Goal: Check status: Check status

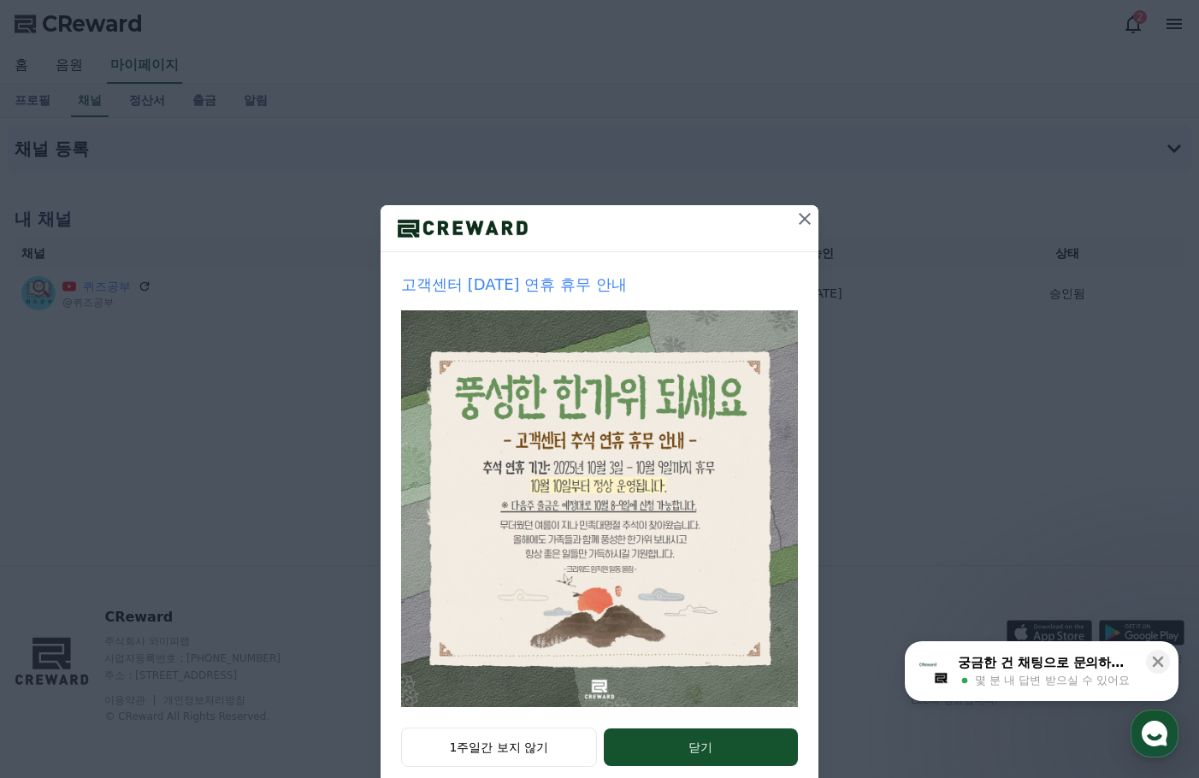
click at [805, 219] on icon at bounding box center [805, 219] width 21 height 21
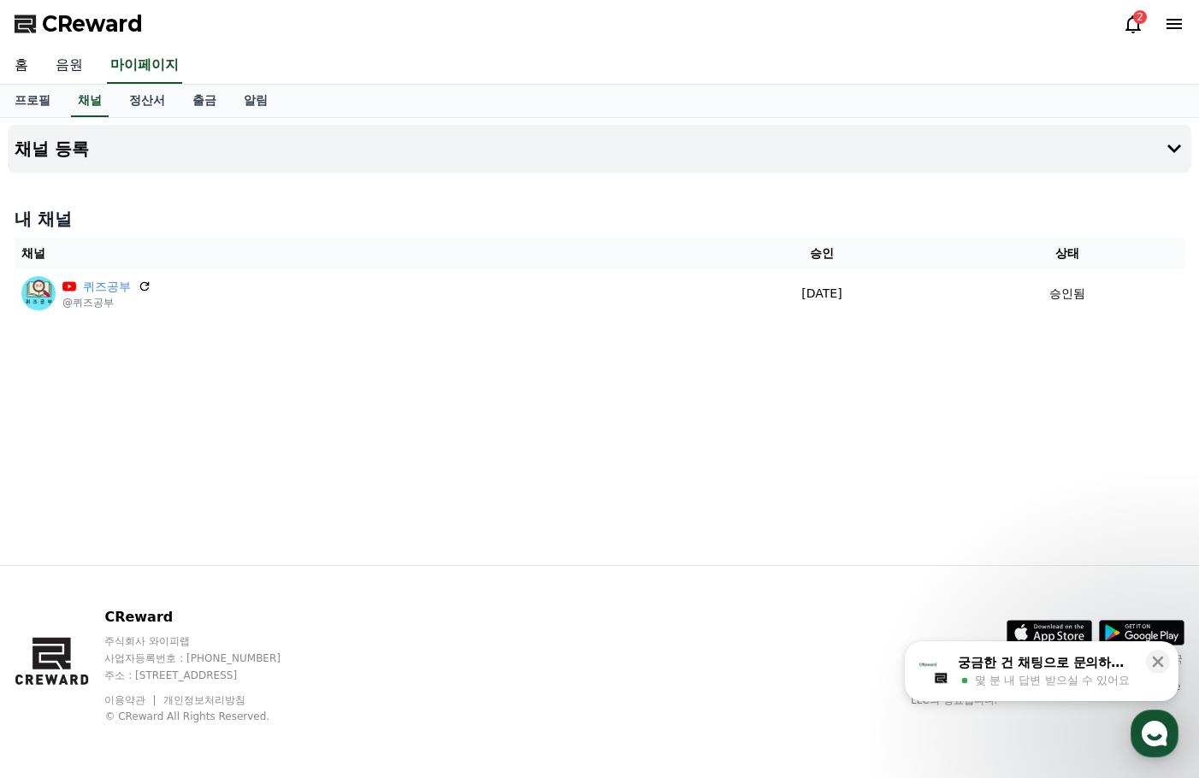
click at [72, 67] on link "음원" at bounding box center [69, 66] width 55 height 36
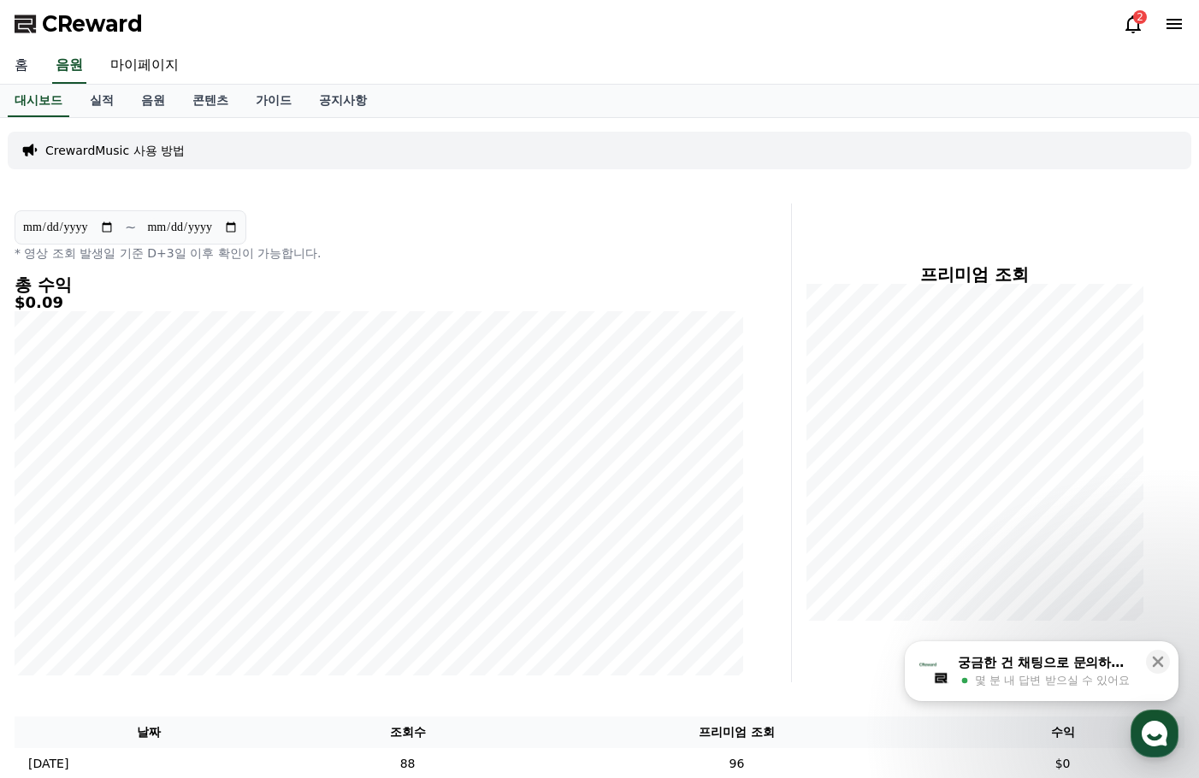
click at [25, 75] on link "홈" at bounding box center [21, 66] width 41 height 36
click at [86, 103] on link "실적" at bounding box center [101, 101] width 51 height 33
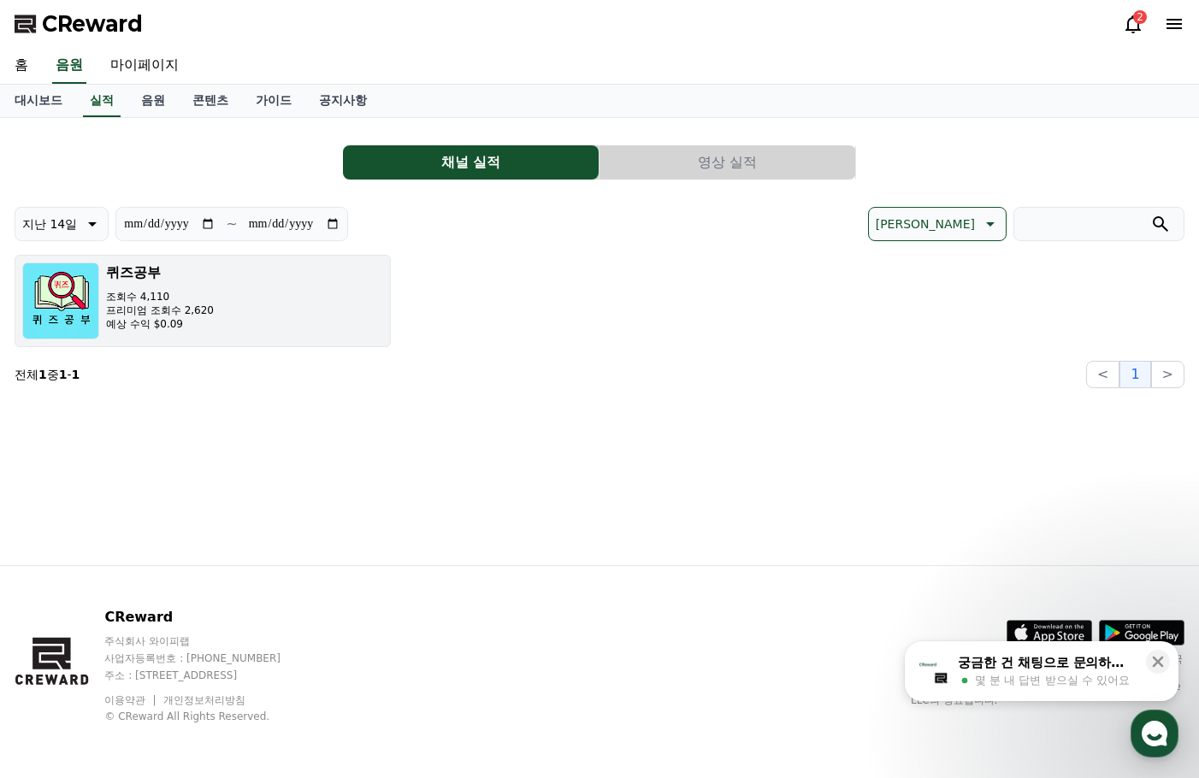
click at [176, 326] on p "예상 수익 $0.09" at bounding box center [160, 324] width 108 height 14
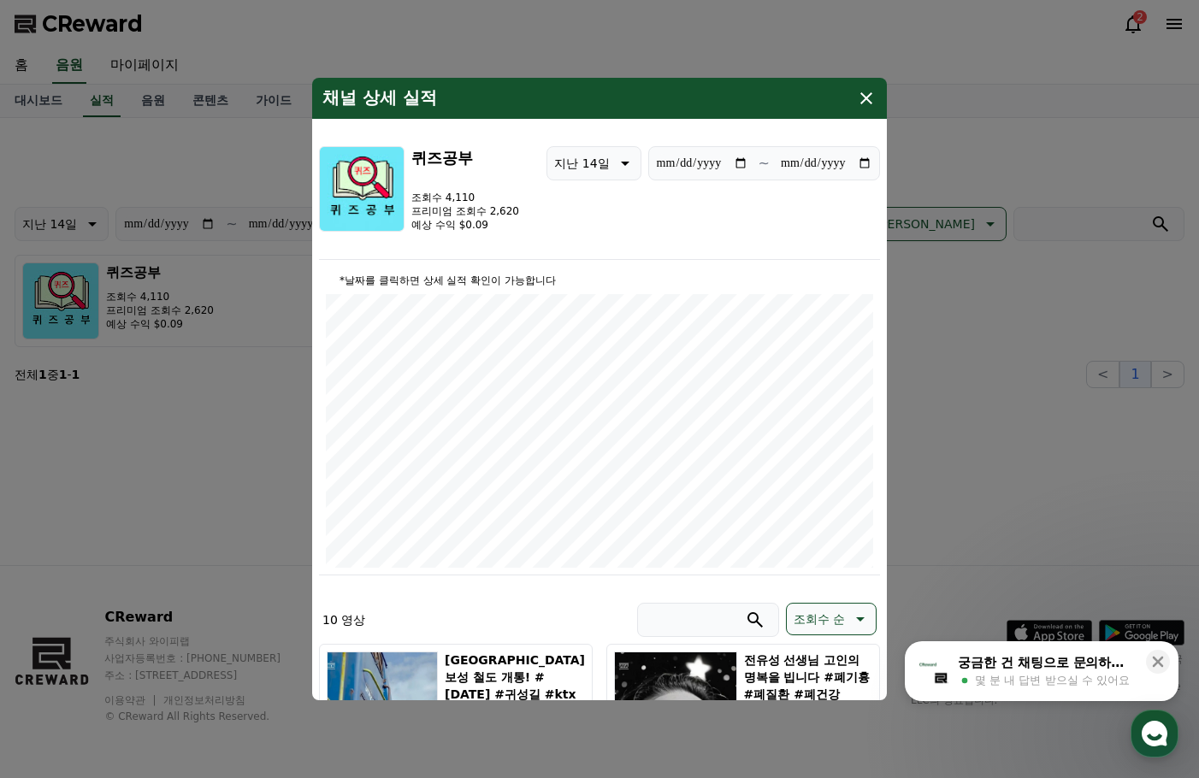
click at [733, 164] on input "**********" at bounding box center [702, 163] width 92 height 19
type input "**********"
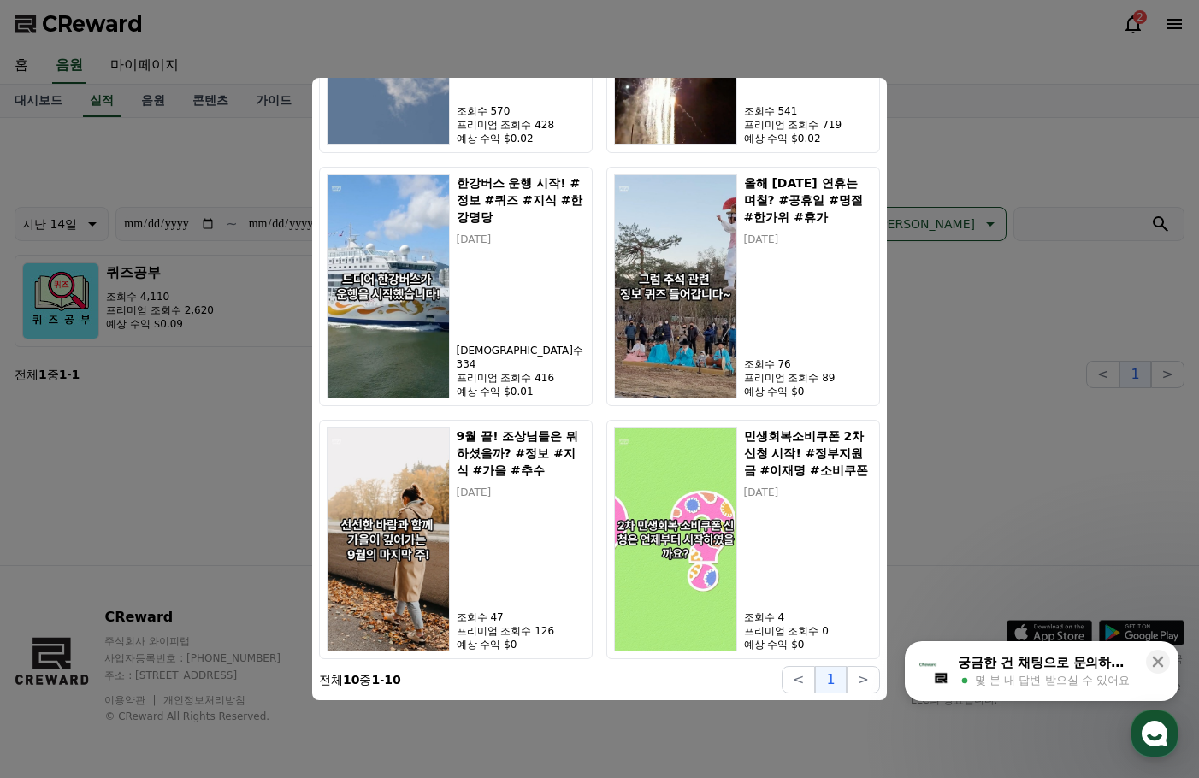
scroll to position [467, 0]
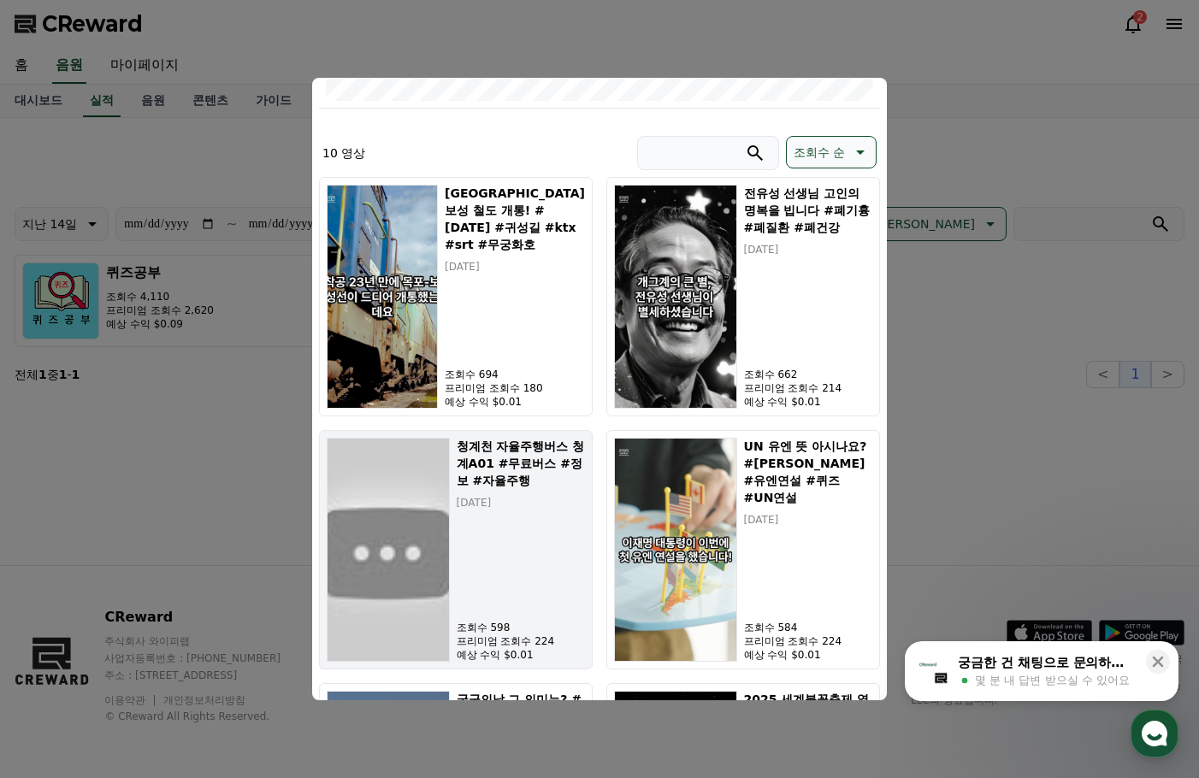
click at [531, 458] on h5 "청계천 자율주행버스 청계A01 #무료버스 #정보 #자율주행" at bounding box center [521, 463] width 128 height 51
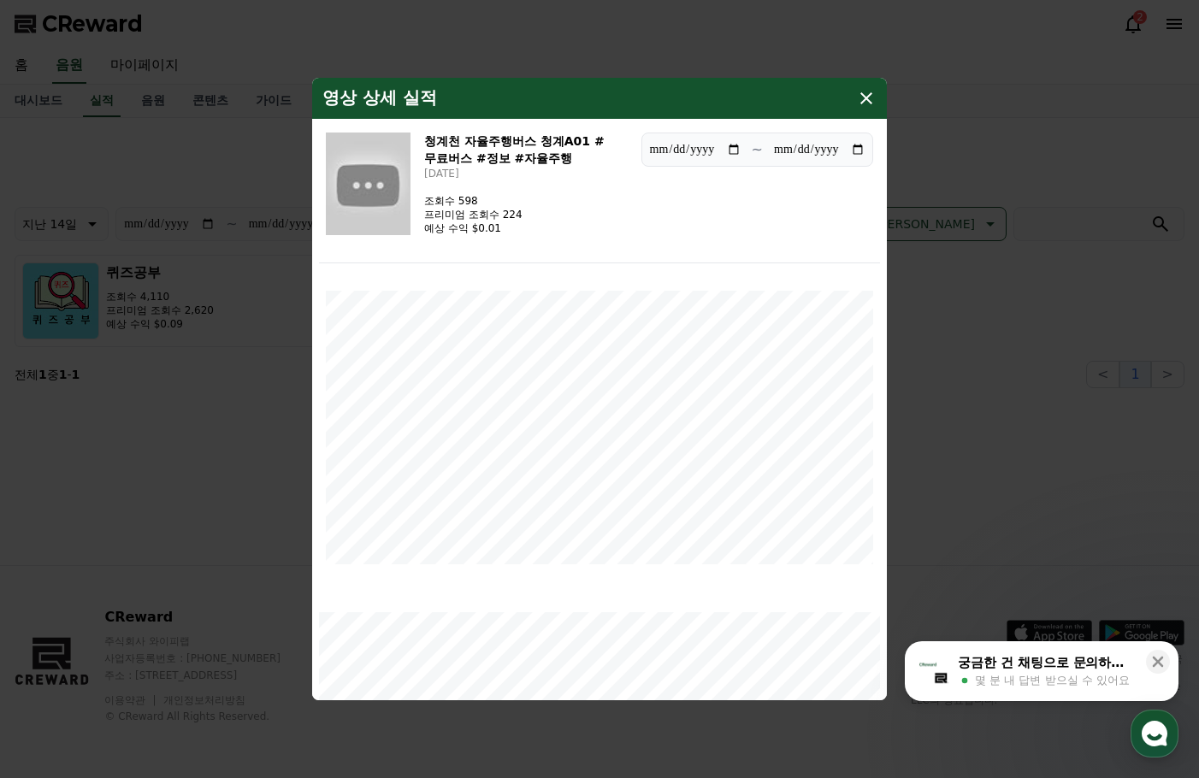
click at [860, 96] on icon "modal" at bounding box center [866, 98] width 21 height 21
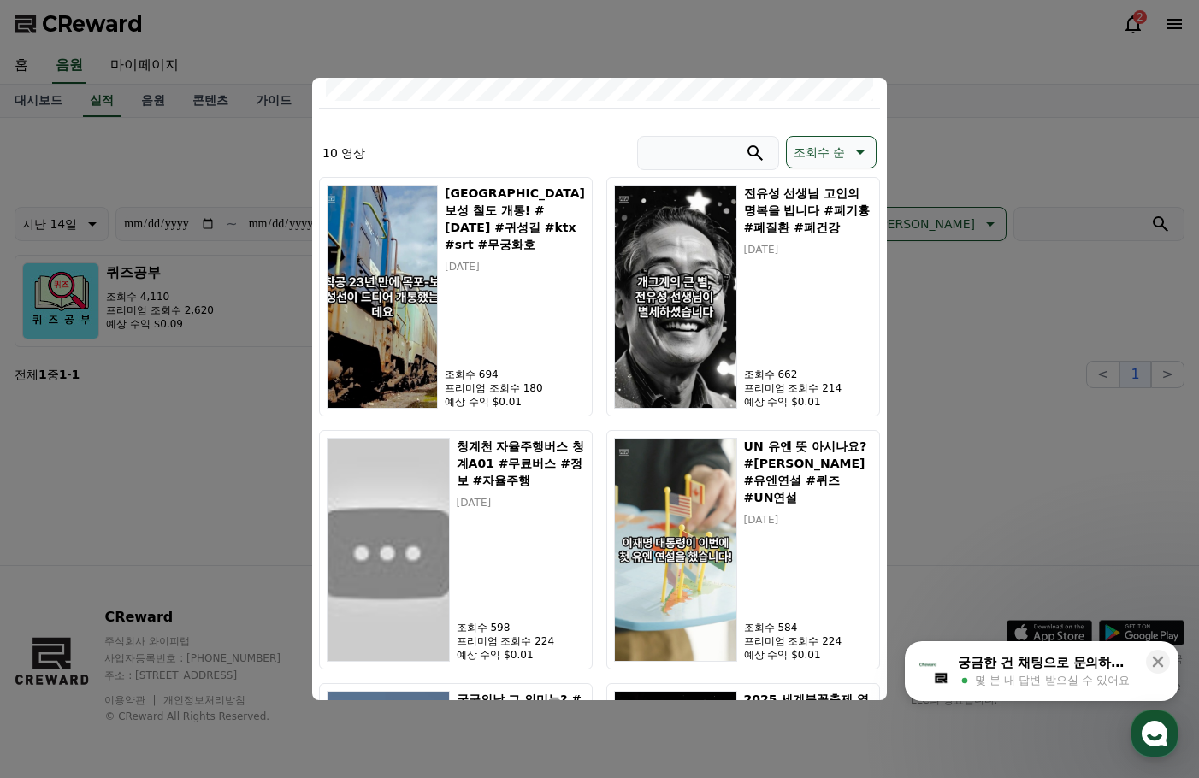
click at [1130, 28] on button "close modal" at bounding box center [599, 389] width 1199 height 778
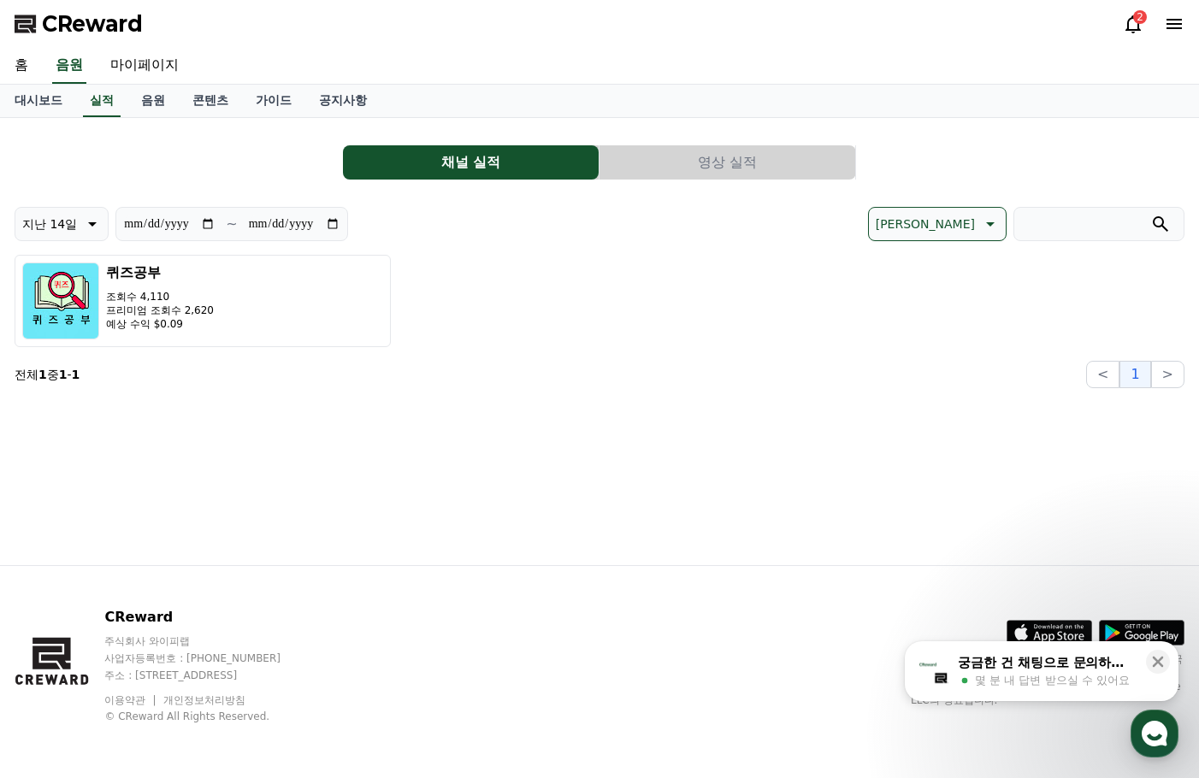
click at [1130, 28] on icon at bounding box center [1133, 24] width 21 height 21
